Goal: Task Accomplishment & Management: Manage account settings

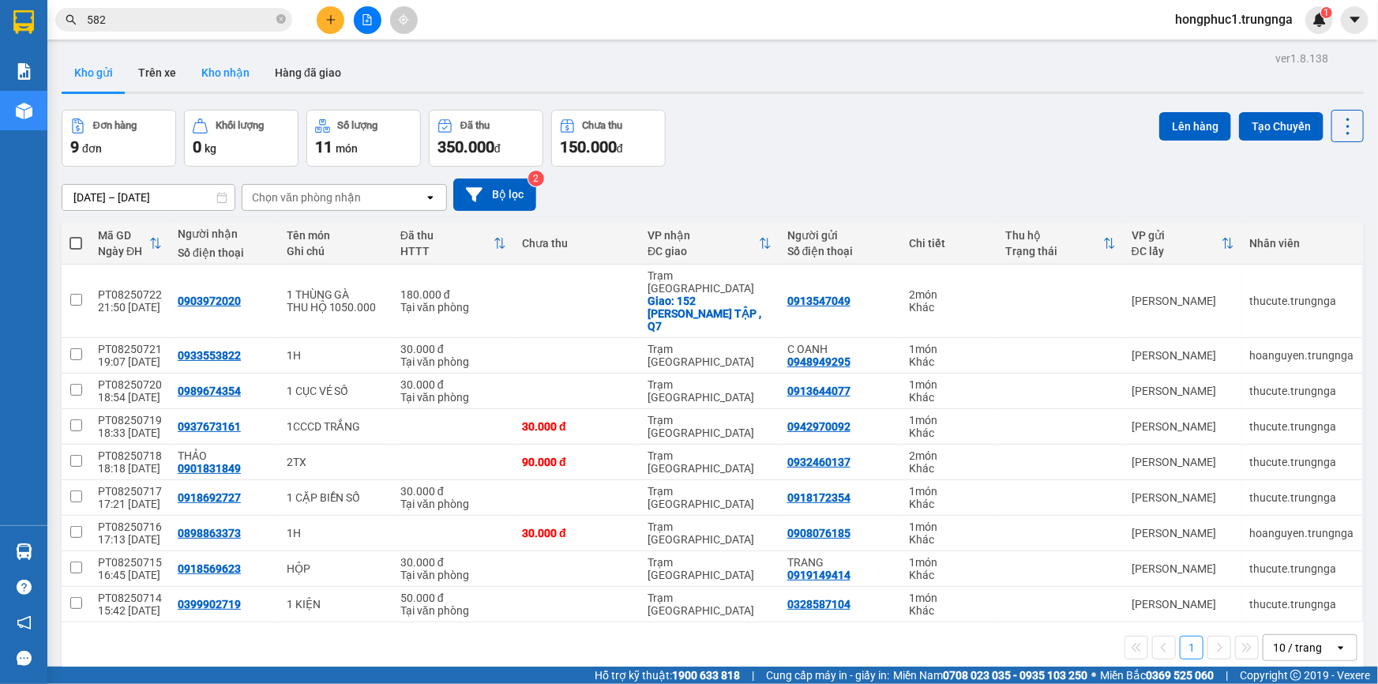
click at [217, 73] on button "Kho nhận" at bounding box center [225, 73] width 73 height 38
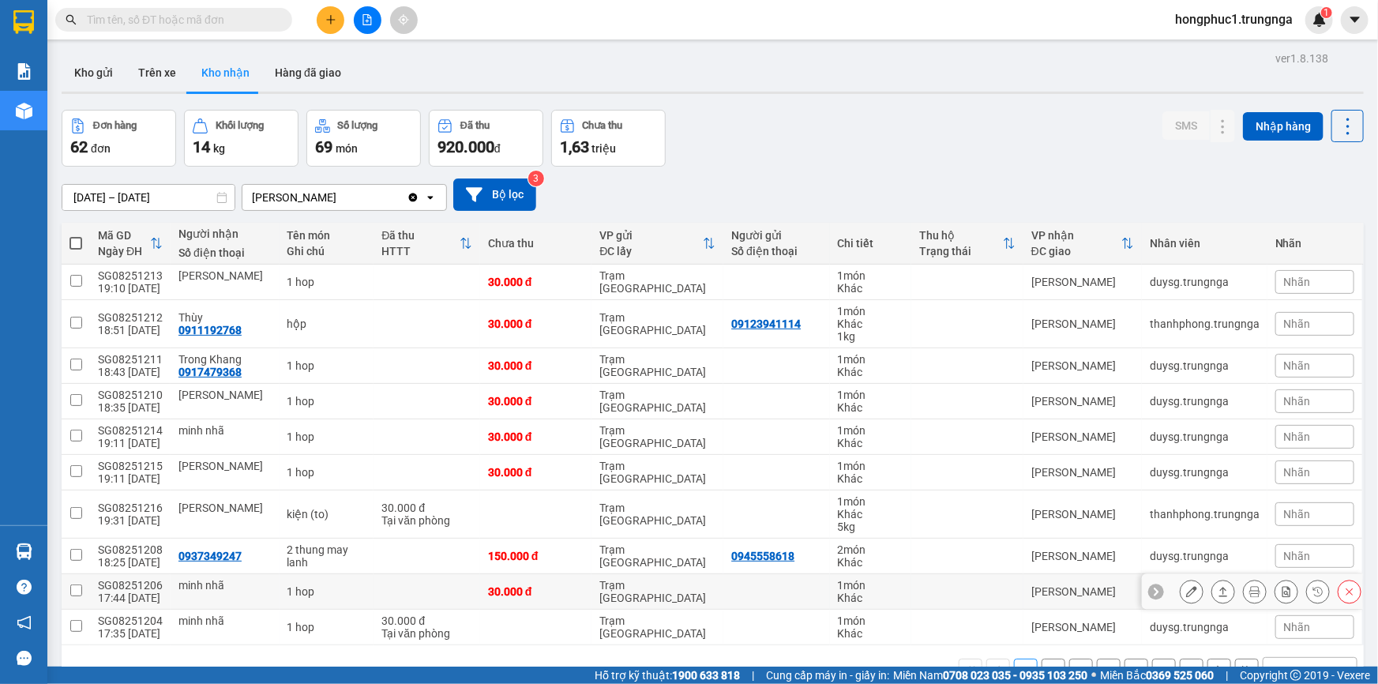
click at [1151, 592] on icon at bounding box center [1156, 591] width 11 height 11
click at [1284, 592] on span "Nhãn" at bounding box center [1297, 591] width 27 height 13
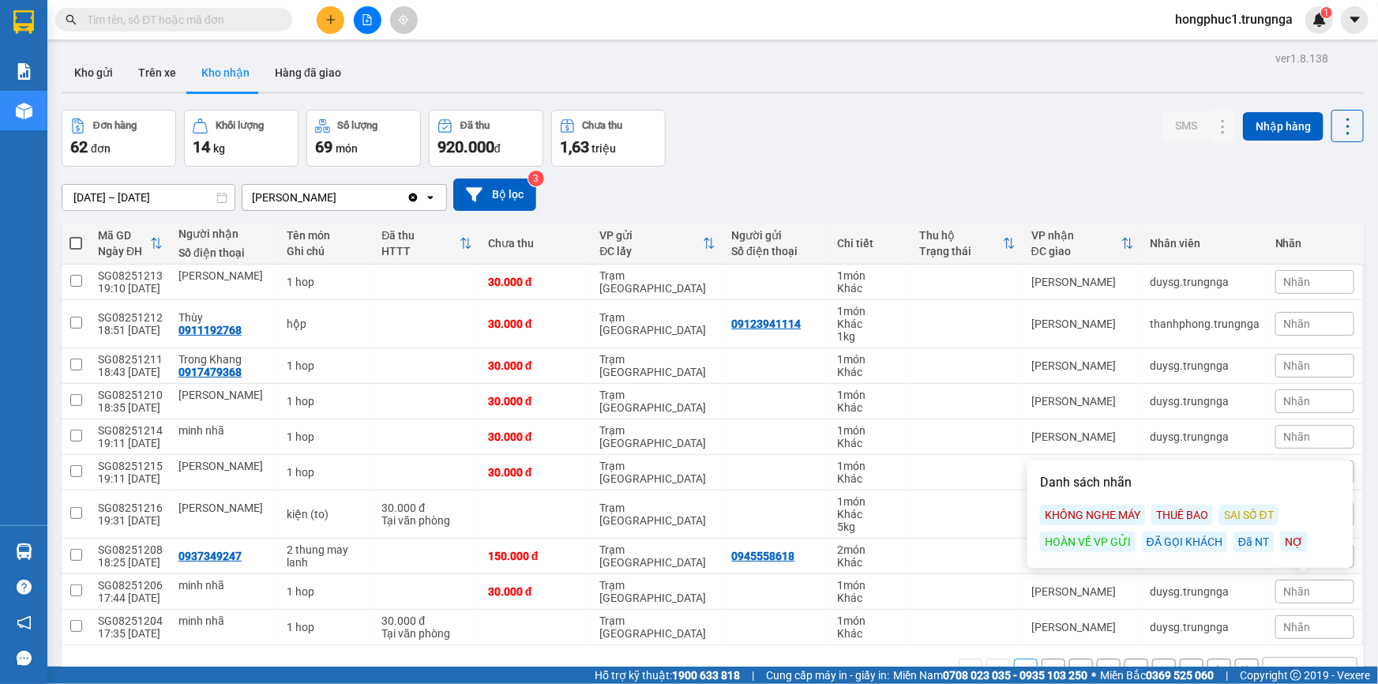
click at [1244, 539] on div "Đã NT" at bounding box center [1254, 542] width 40 height 21
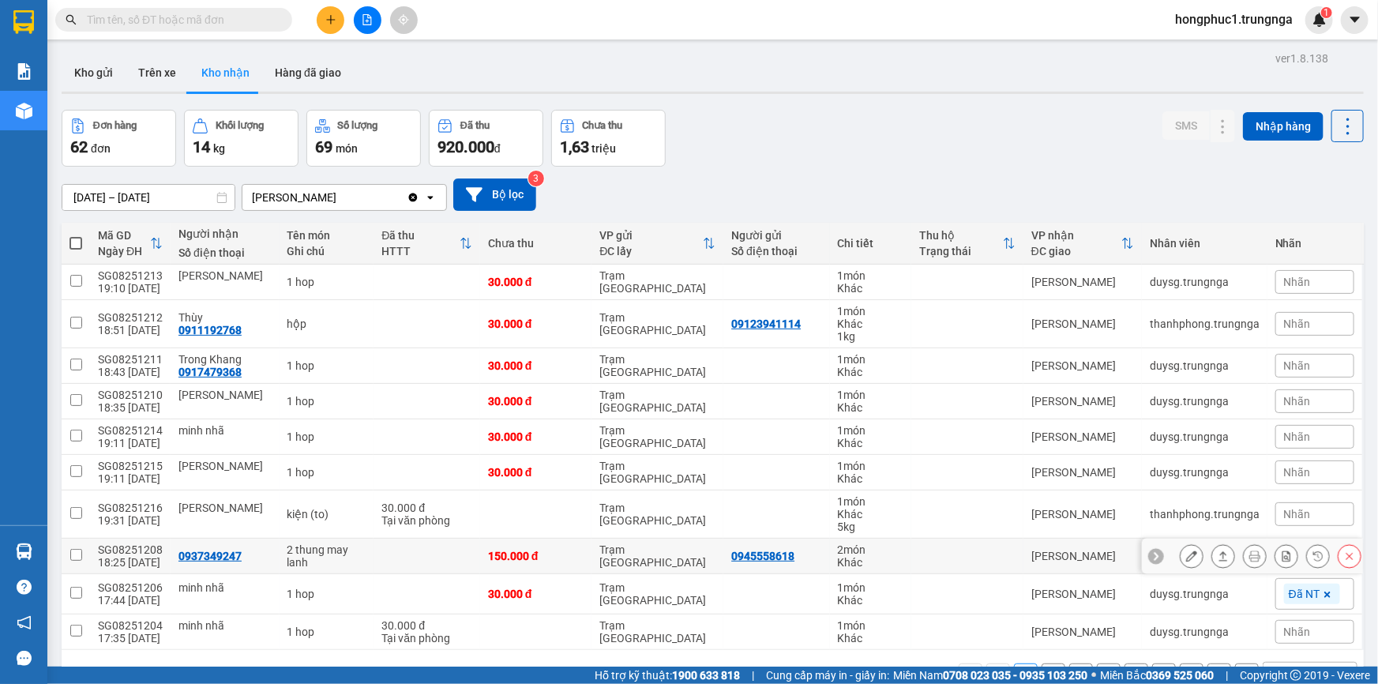
click at [206, 555] on div "0937349247" at bounding box center [210, 556] width 63 height 13
copy div "0937349247"
click at [220, 370] on div "0917479368" at bounding box center [210, 372] width 63 height 13
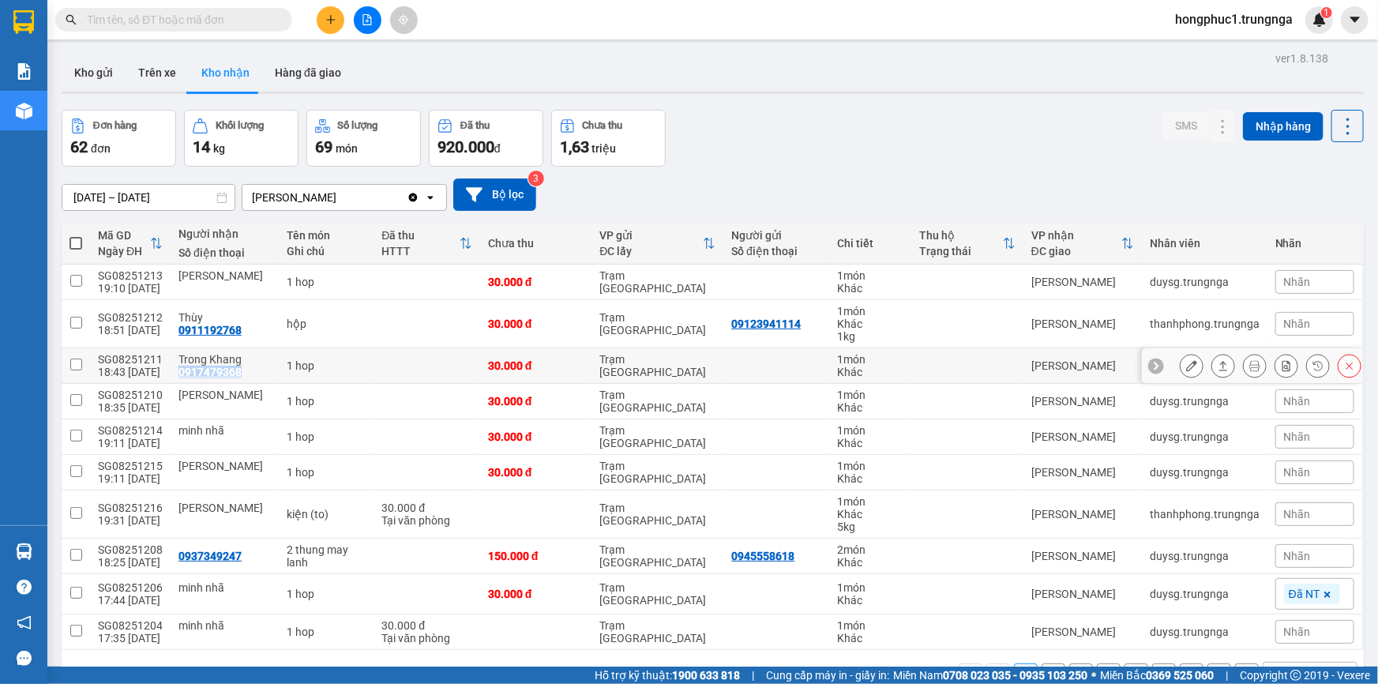
copy div "0917479368"
click at [209, 331] on div "0911192768" at bounding box center [210, 330] width 63 height 13
copy div "0911192768"
click at [1151, 326] on icon at bounding box center [1156, 323] width 11 height 11
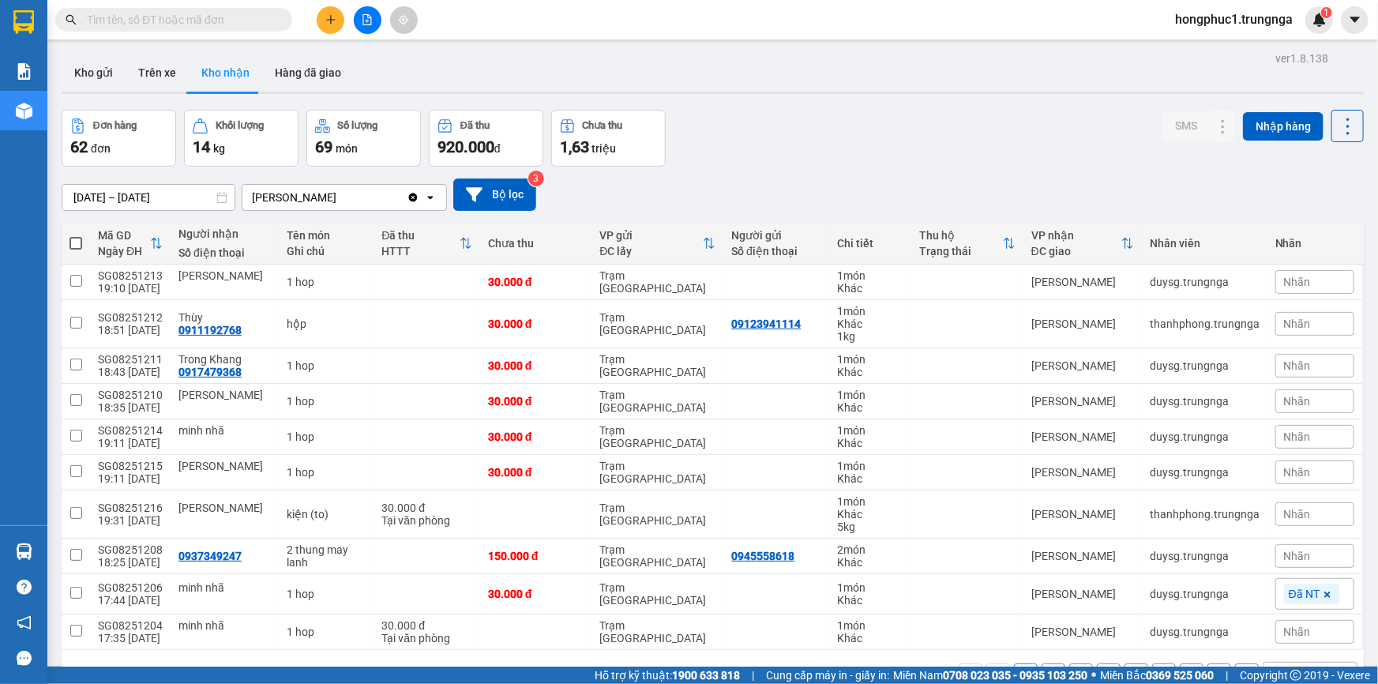
click at [1284, 320] on span "Nhãn" at bounding box center [1297, 324] width 27 height 13
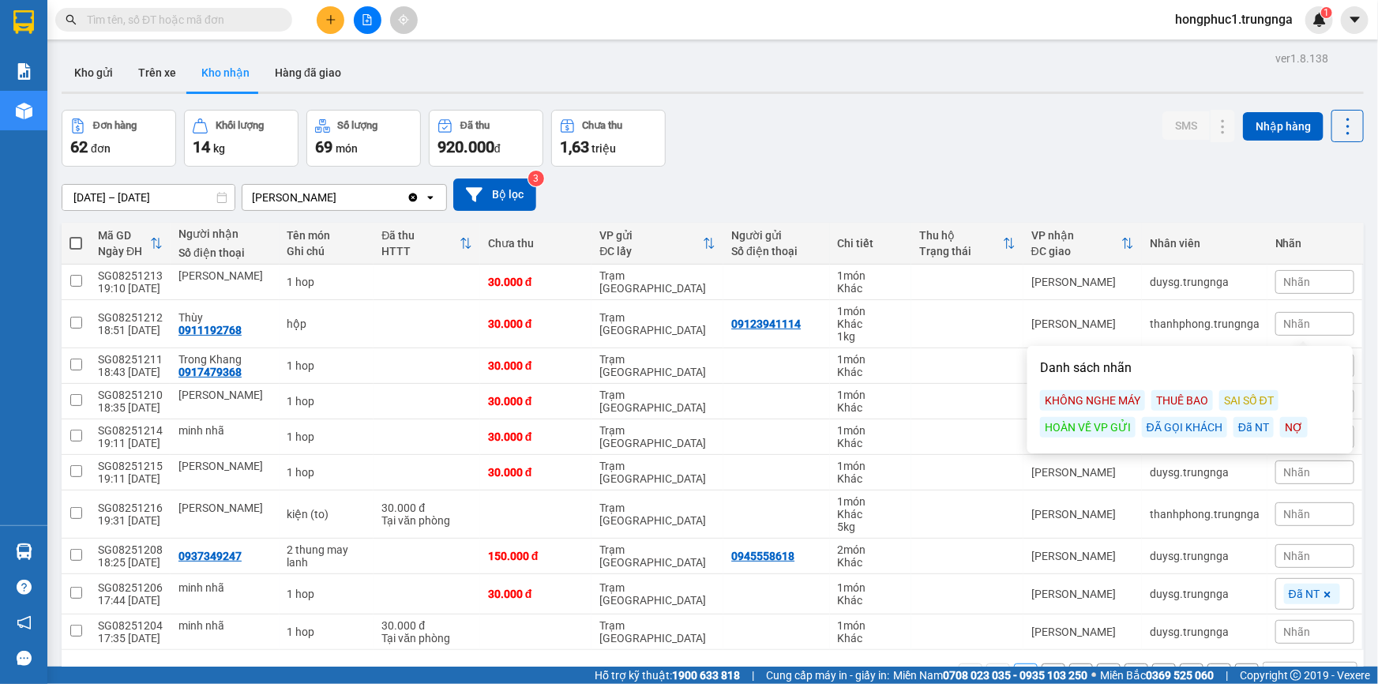
click at [1249, 429] on div "Đã NT" at bounding box center [1254, 427] width 40 height 21
click at [799, 366] on div at bounding box center [776, 365] width 90 height 13
checkbox input "true"
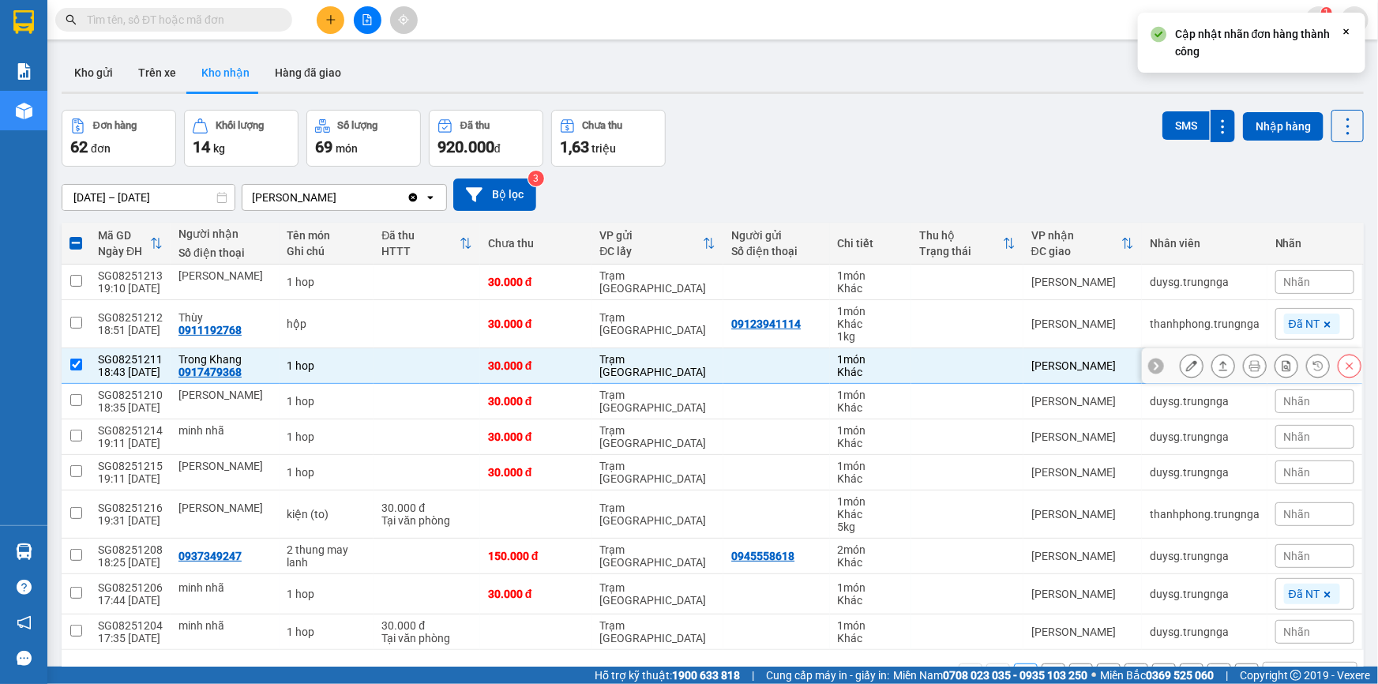
click at [1151, 367] on icon at bounding box center [1156, 365] width 11 height 11
click at [1284, 360] on span "Nhãn" at bounding box center [1297, 365] width 27 height 13
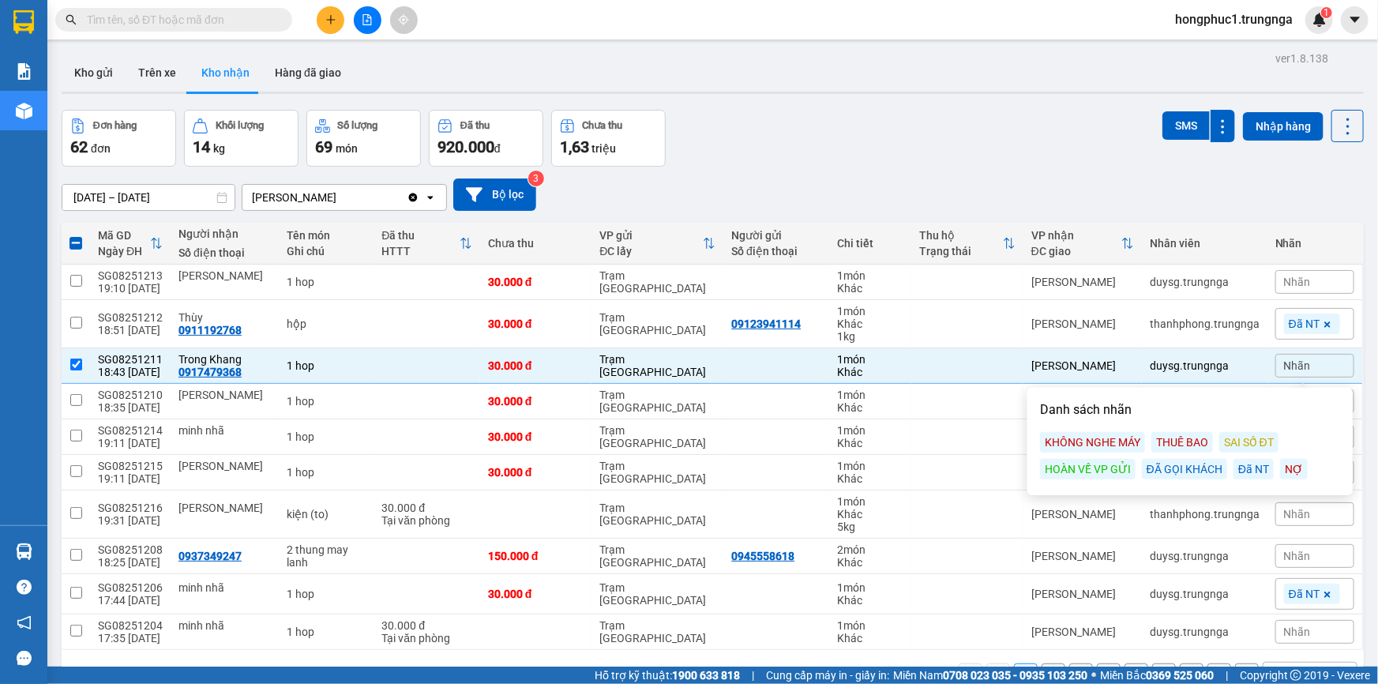
click at [1246, 467] on div "Đã NT" at bounding box center [1254, 469] width 40 height 21
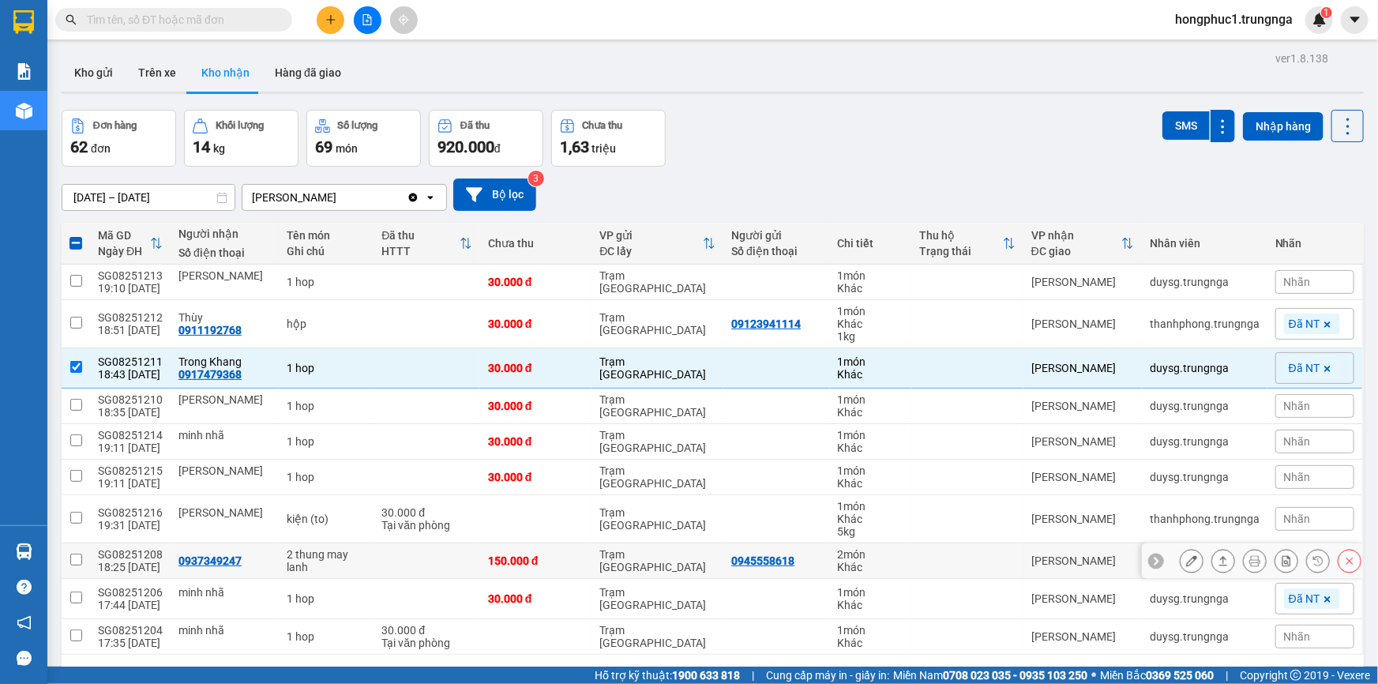
click at [1154, 559] on icon at bounding box center [1156, 561] width 5 height 9
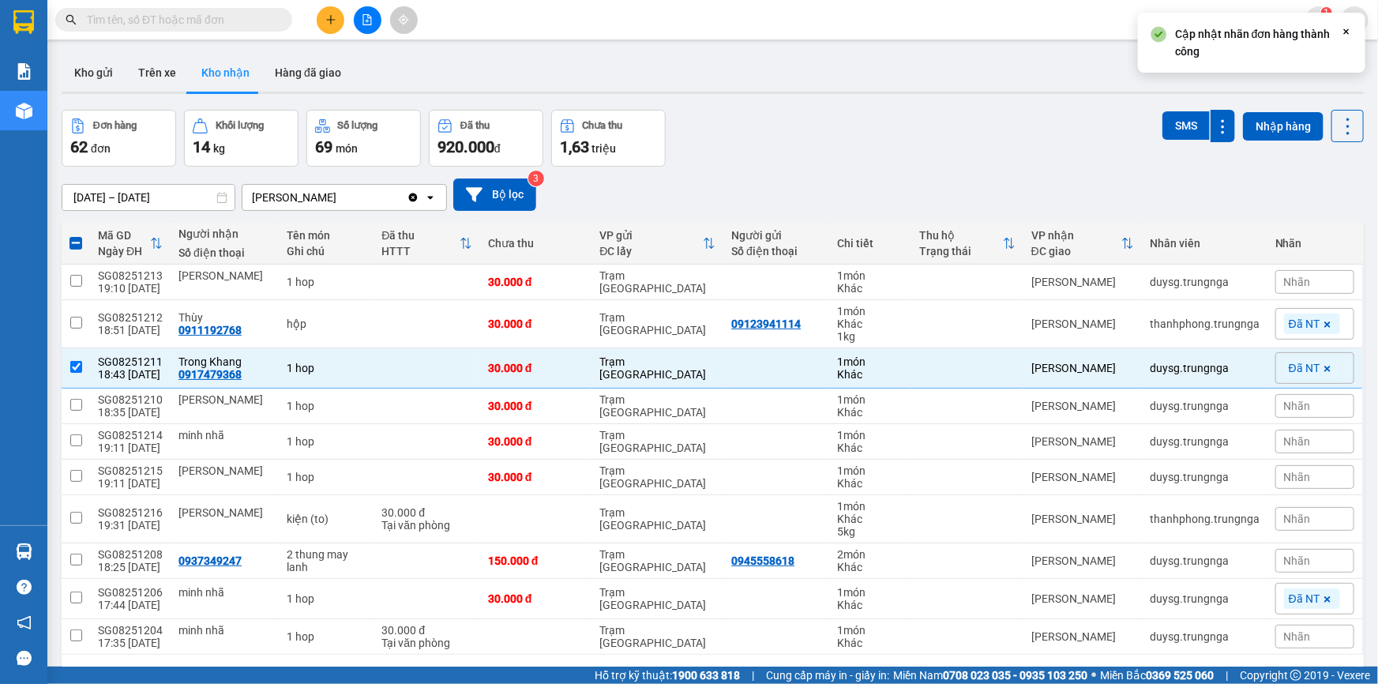
click at [1276, 564] on div "Nhãn" at bounding box center [1315, 561] width 79 height 24
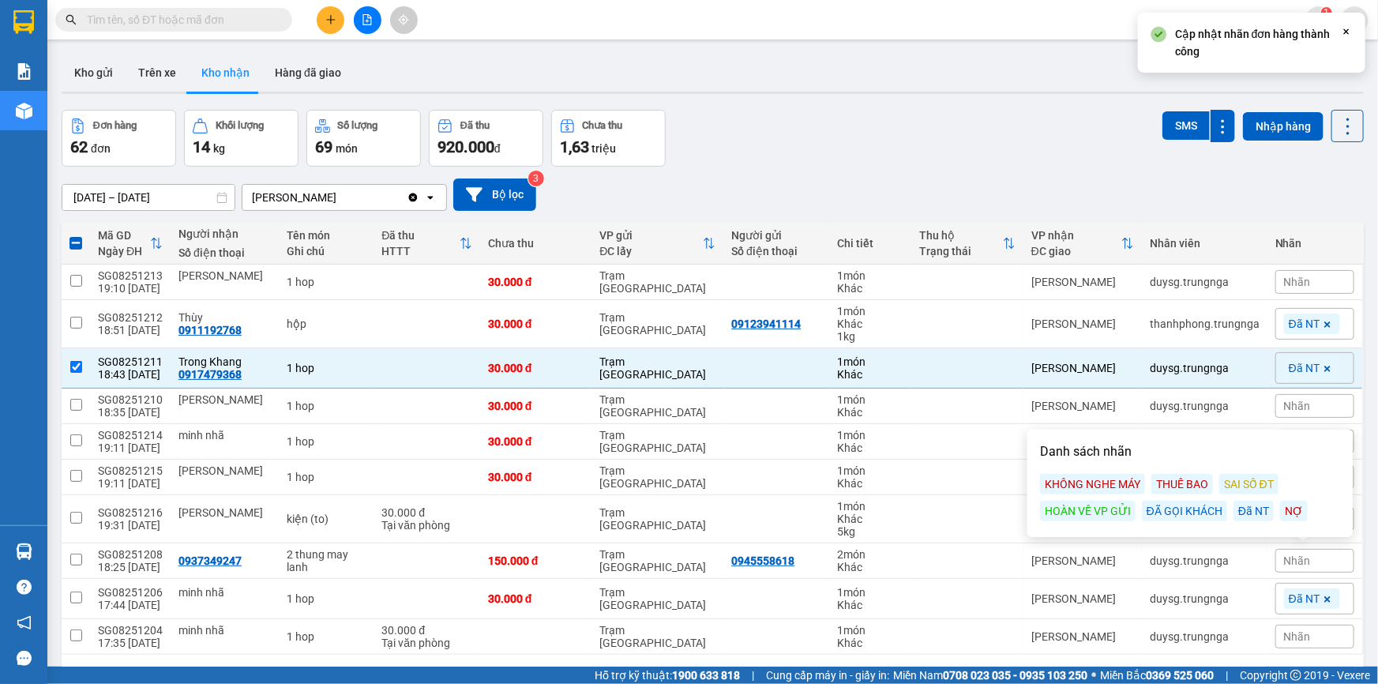
click at [1251, 514] on div "Đã NT" at bounding box center [1254, 511] width 40 height 21
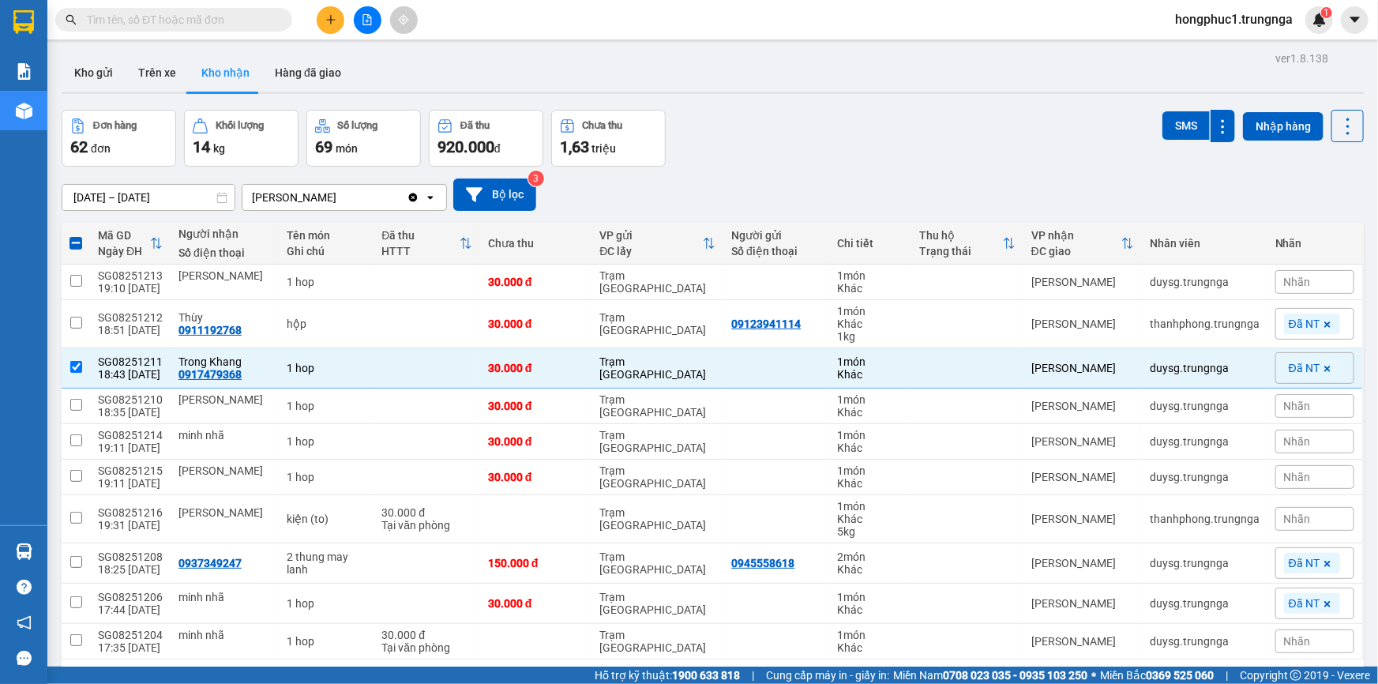
click at [1323, 603] on icon at bounding box center [1327, 604] width 9 height 9
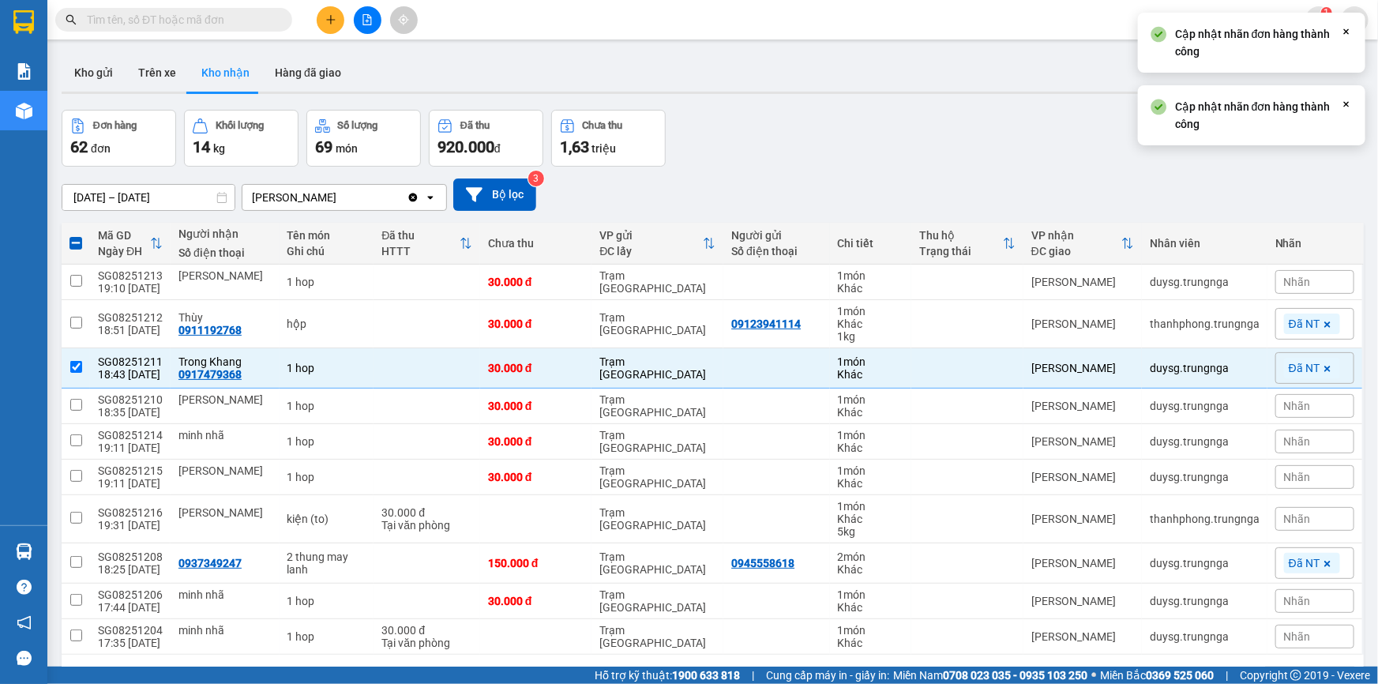
click at [982, 118] on div "Đơn hàng 62 đơn Khối lượng 14 kg Số lượng 69 món Đã thu 920.000 đ Chưa thu 1,63…" at bounding box center [713, 138] width 1302 height 57
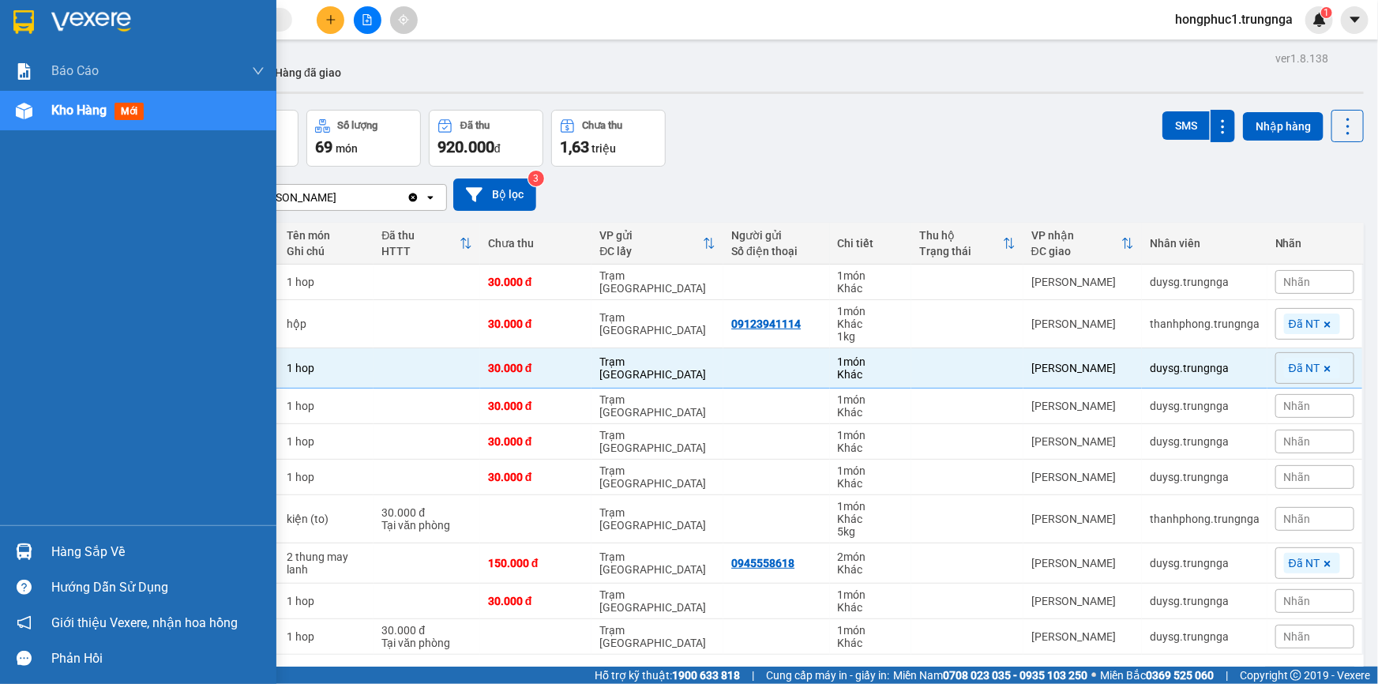
click at [63, 107] on span "Kho hàng" at bounding box center [78, 110] width 55 height 15
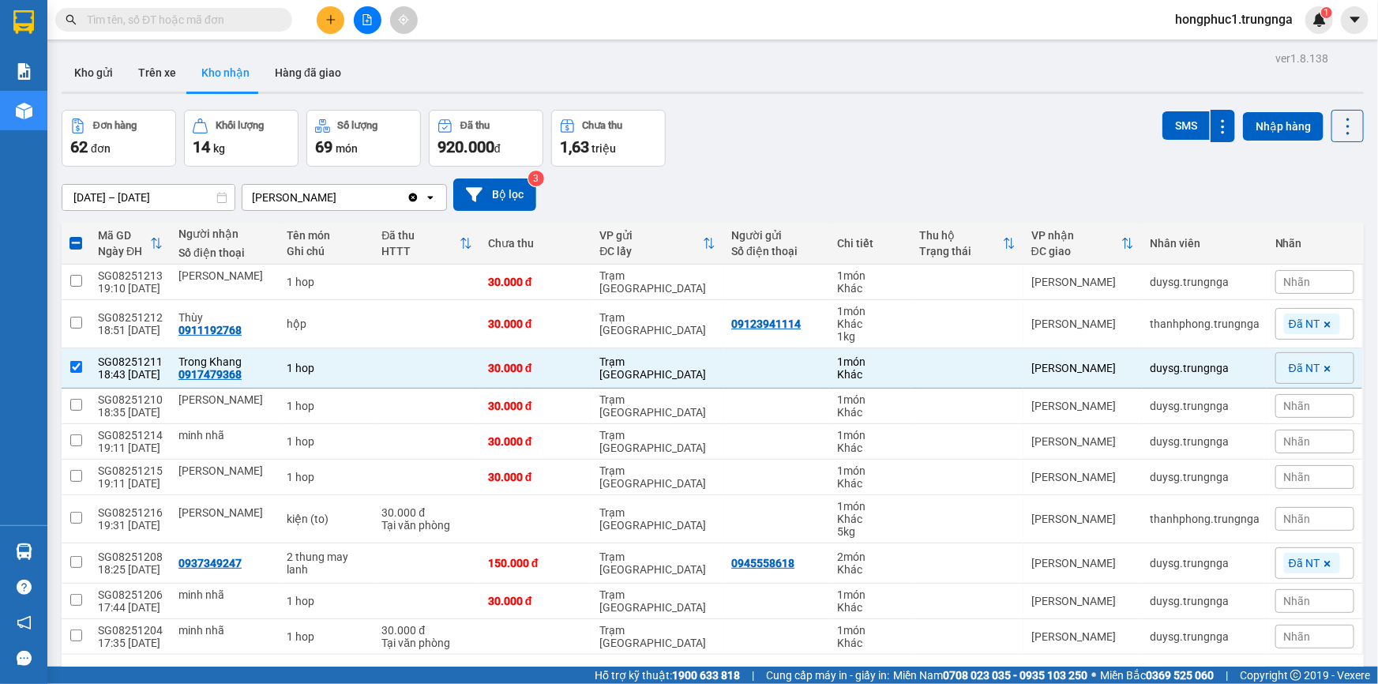
click at [837, 137] on div "Đơn hàng 62 đơn Khối lượng 14 kg Số lượng 69 món Đã thu 920.000 đ Chưa thu 1,63…" at bounding box center [713, 138] width 1302 height 57
